Goal: Information Seeking & Learning: Learn about a topic

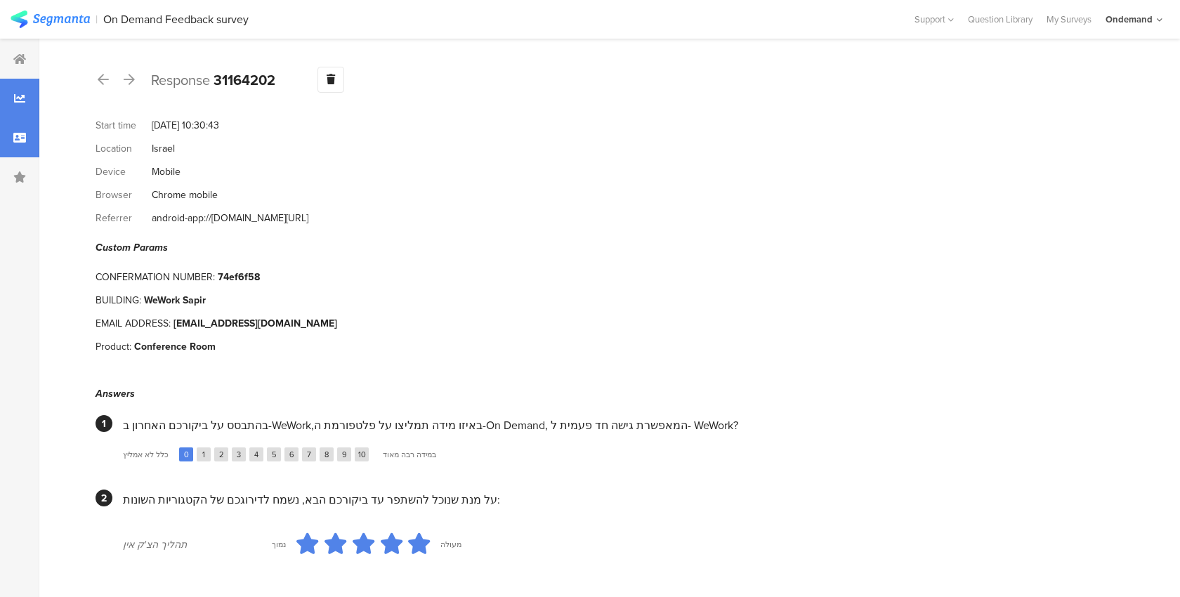
click at [15, 99] on icon at bounding box center [19, 98] width 11 height 11
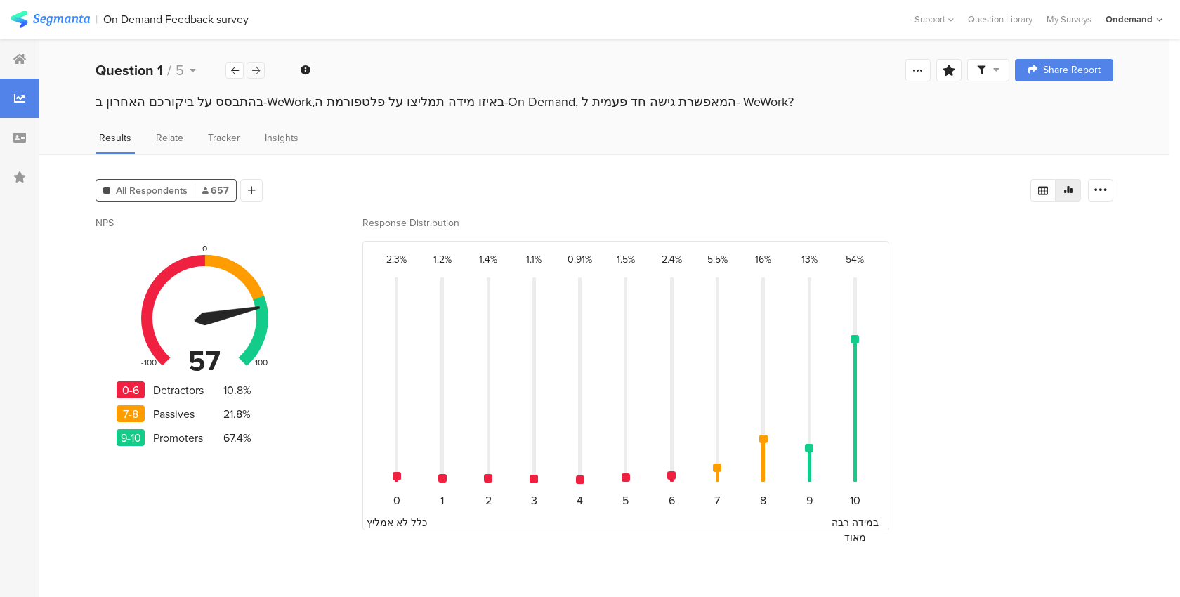
click at [255, 67] on icon at bounding box center [256, 70] width 8 height 9
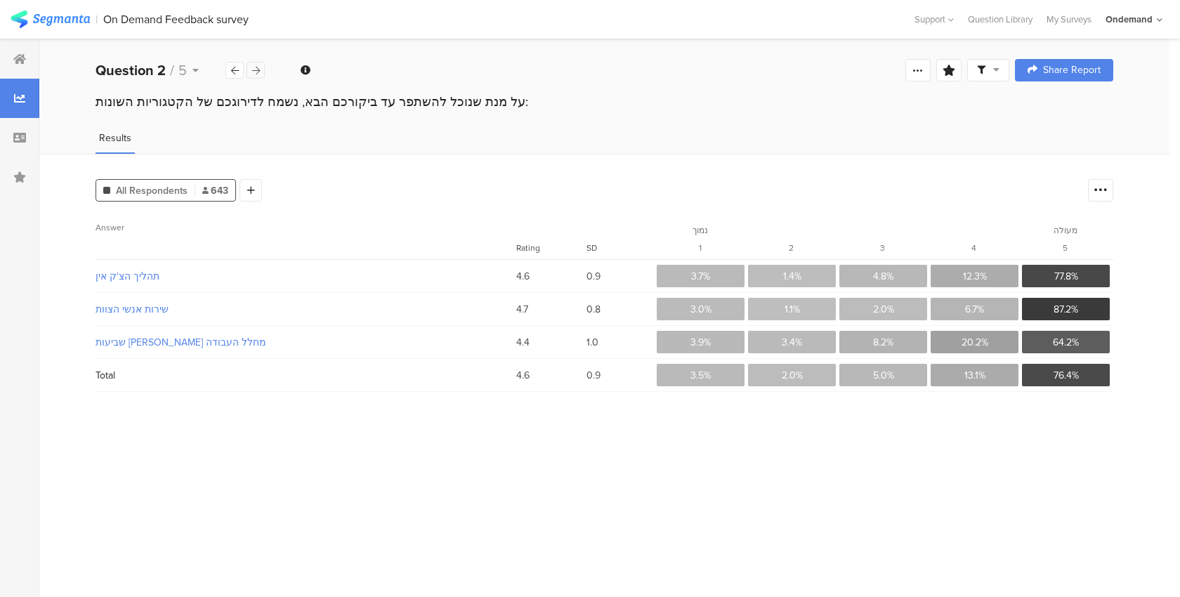
click at [255, 67] on icon at bounding box center [256, 70] width 8 height 9
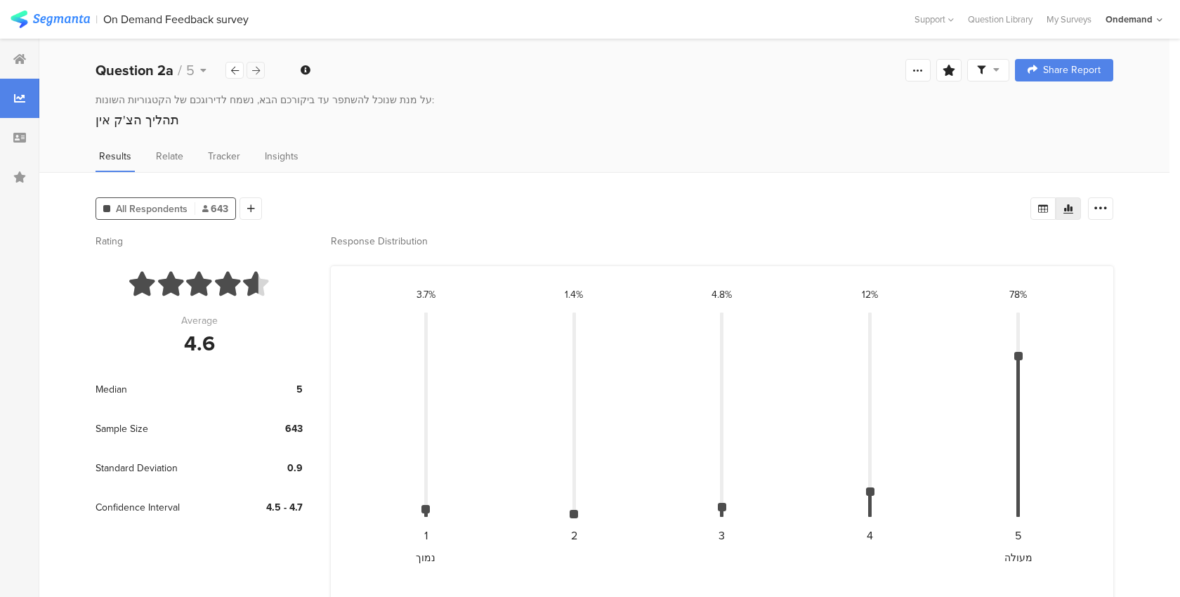
click at [255, 67] on icon at bounding box center [256, 70] width 8 height 9
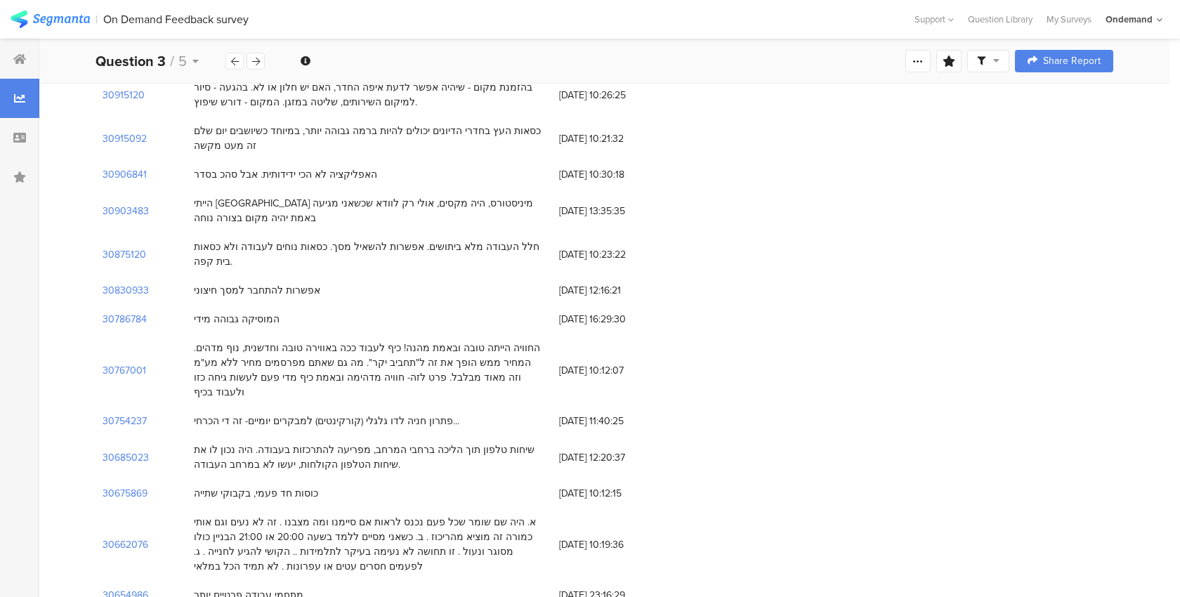
scroll to position [550, 0]
click at [129, 537] on section "30662076" at bounding box center [126, 544] width 46 height 15
